Goal: Navigation & Orientation: Find specific page/section

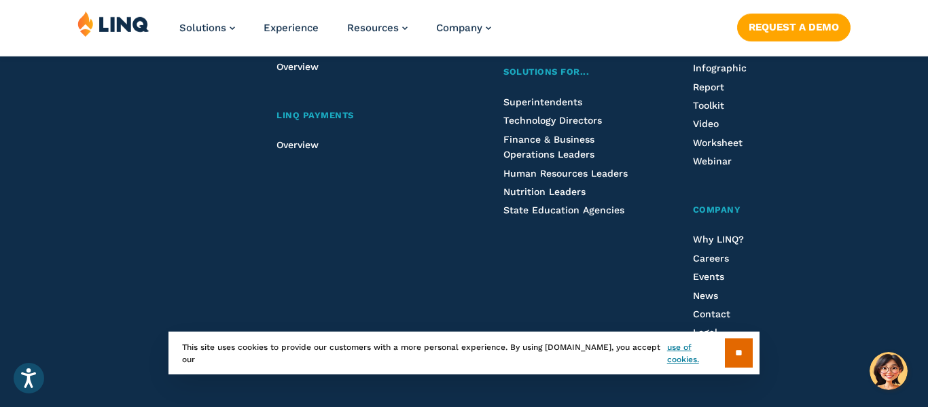
scroll to position [3735, 0]
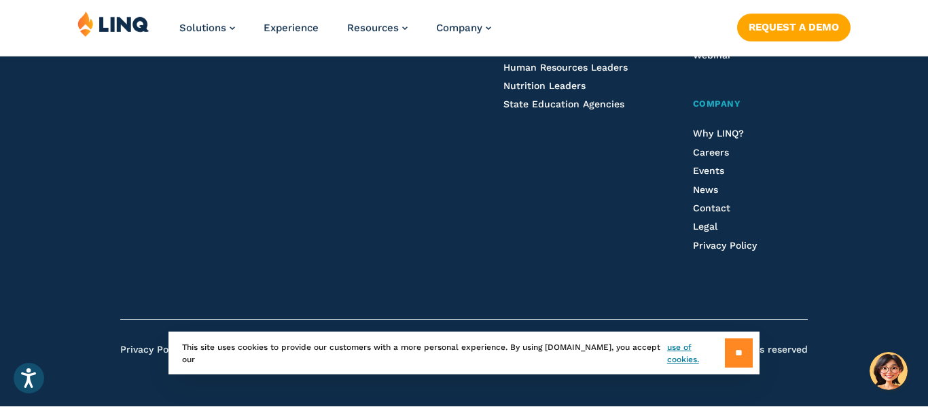
click at [737, 361] on input "**" at bounding box center [739, 352] width 28 height 29
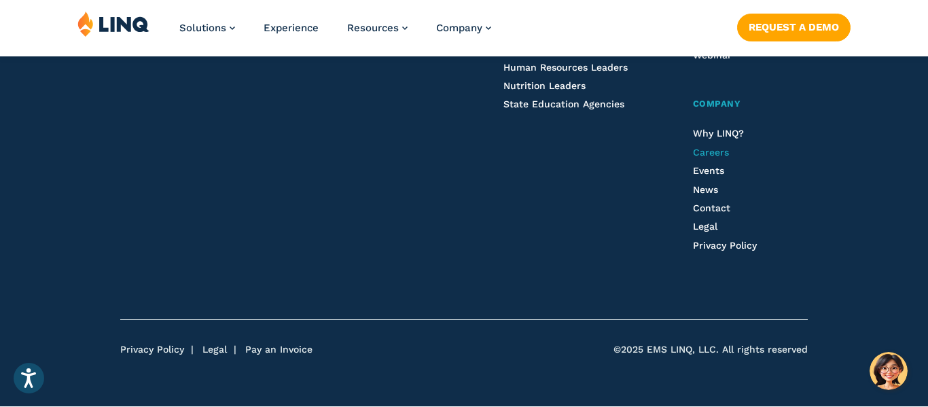
click at [704, 154] on span "Careers" at bounding box center [711, 152] width 36 height 11
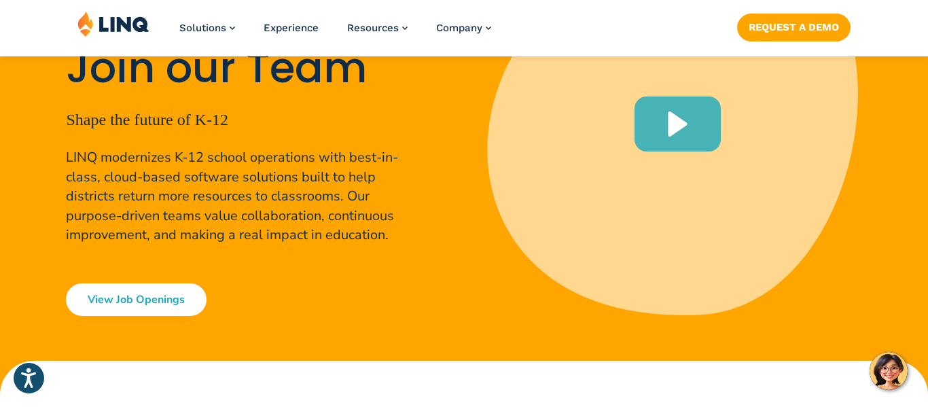
scroll to position [306, 0]
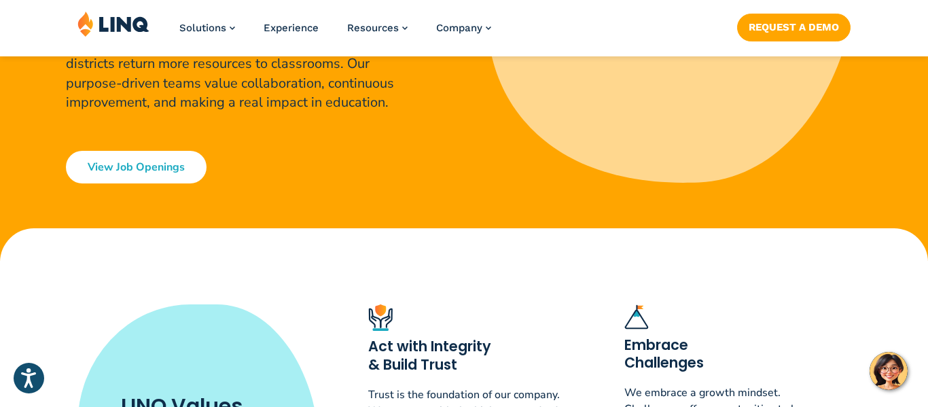
click at [144, 175] on link "View Job Openings" at bounding box center [136, 167] width 141 height 33
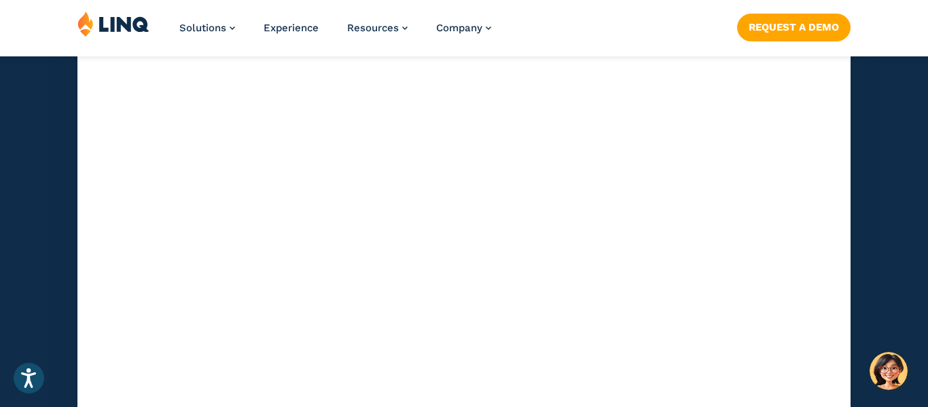
scroll to position [4338, 0]
